Goal: Register for event/course

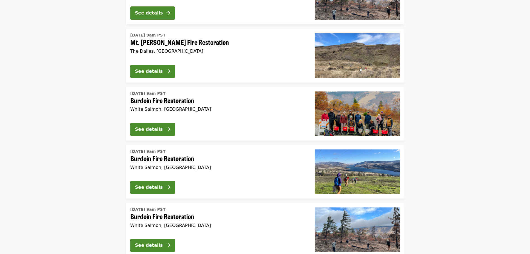
scroll to position [278, 0]
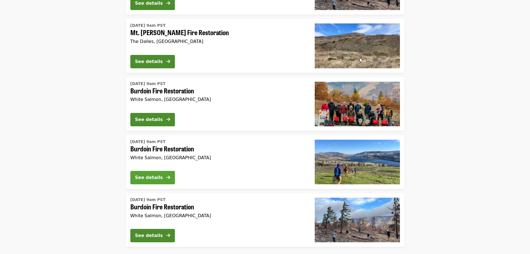
click at [166, 173] on button "See details" at bounding box center [152, 177] width 45 height 13
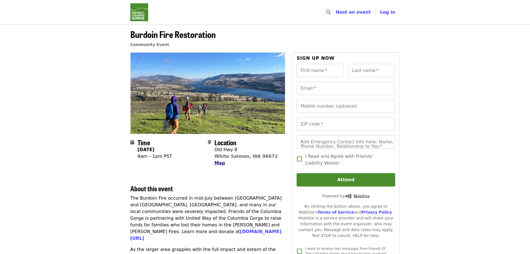
click at [223, 164] on span "Map" at bounding box center [219, 162] width 11 height 5
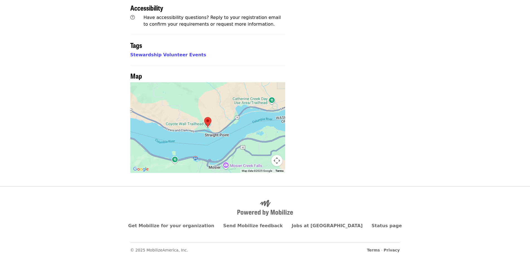
scroll to position [354, 0]
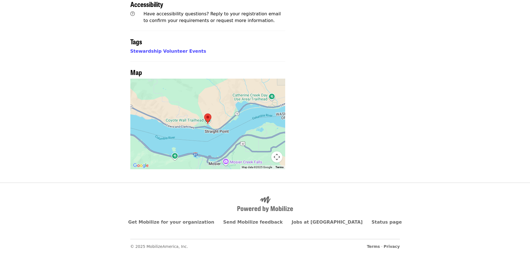
click at [273, 152] on gmp-internal-camera-control at bounding box center [276, 156] width 11 height 11
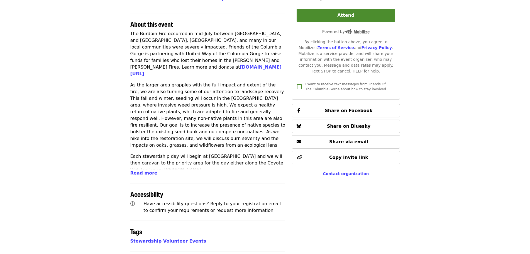
scroll to position [159, 0]
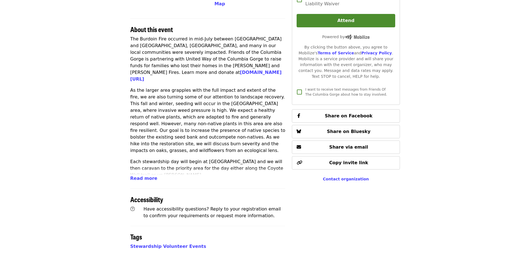
click at [146, 184] on div "Time [DATE] 9am – 1pm PST Location [GEOGRAPHIC_DATA] Map About this event The B…" at bounding box center [207, 128] width 155 height 470
click at [148, 179] on span "Read more" at bounding box center [143, 177] width 27 height 5
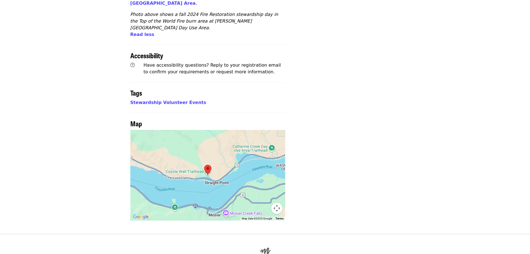
scroll to position [430, 0]
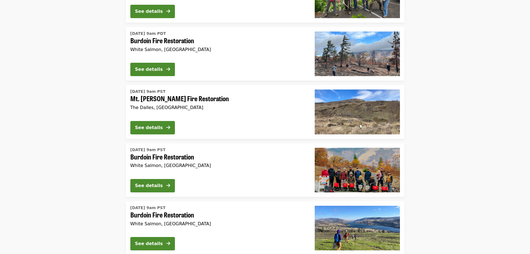
scroll to position [240, 0]
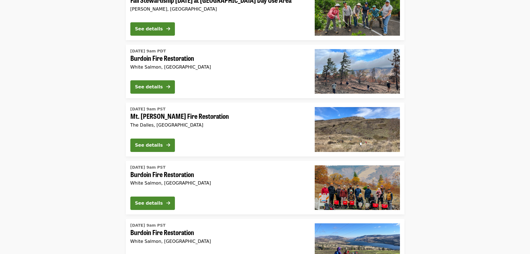
scroll to position [251, 0]
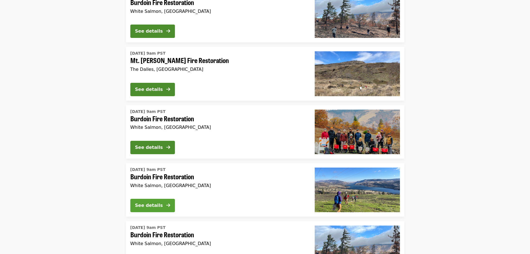
click at [144, 204] on div "See details" at bounding box center [149, 205] width 28 height 7
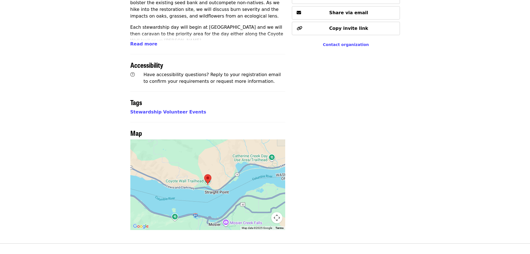
scroll to position [354, 0]
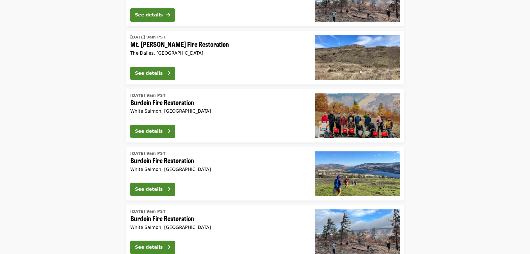
scroll to position [334, 0]
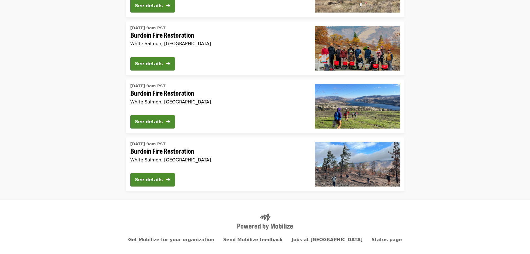
click at [173, 90] on span "Burdoin Fire Restoration" at bounding box center [217, 93] width 175 height 8
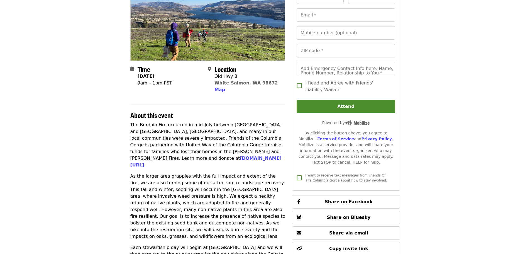
scroll to position [167, 0]
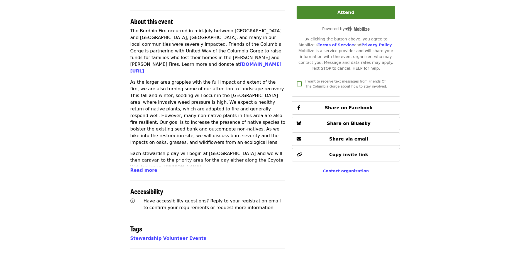
click at [141, 171] on span "Read more" at bounding box center [143, 169] width 27 height 5
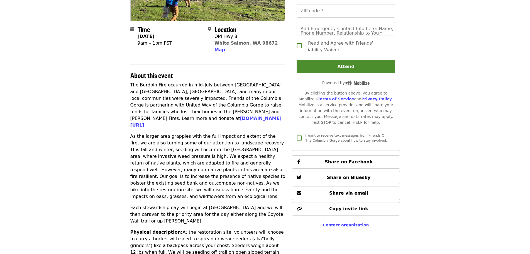
scroll to position [0, 0]
